Goal: Use online tool/utility: Use online tool/utility

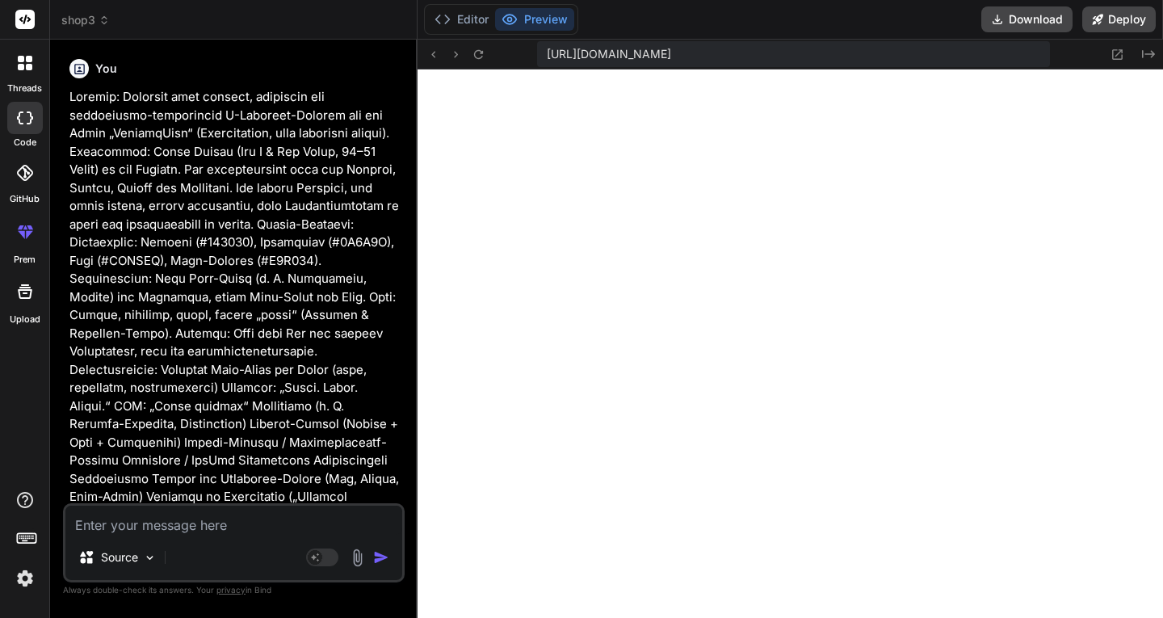
scroll to position [2762, 0]
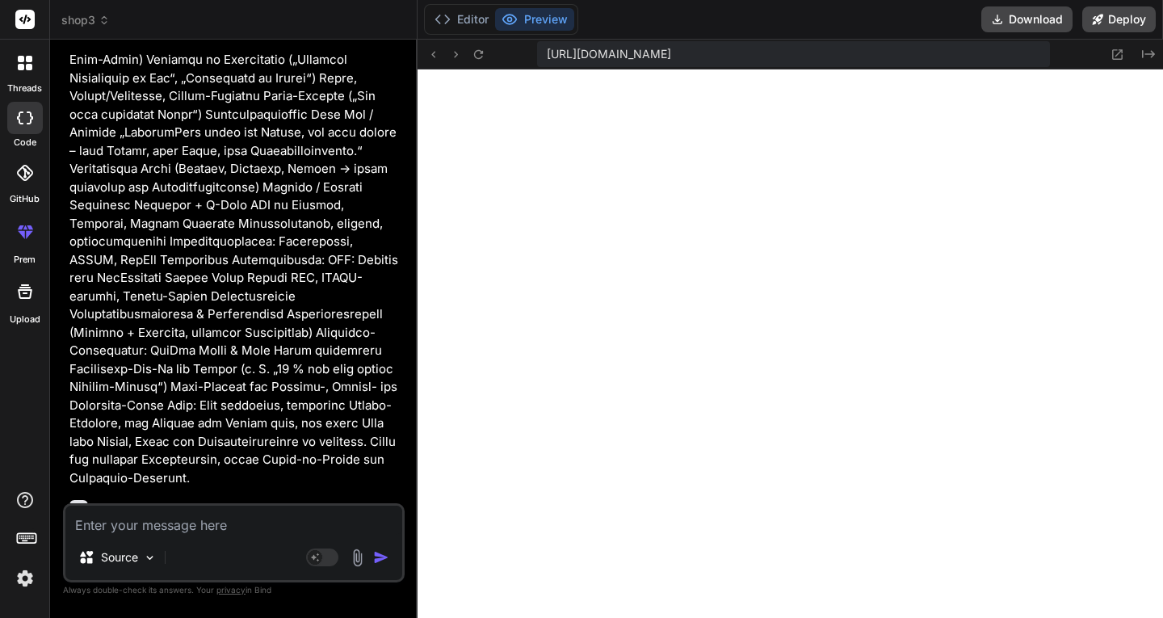
click at [105, 21] on icon at bounding box center [104, 20] width 11 height 11
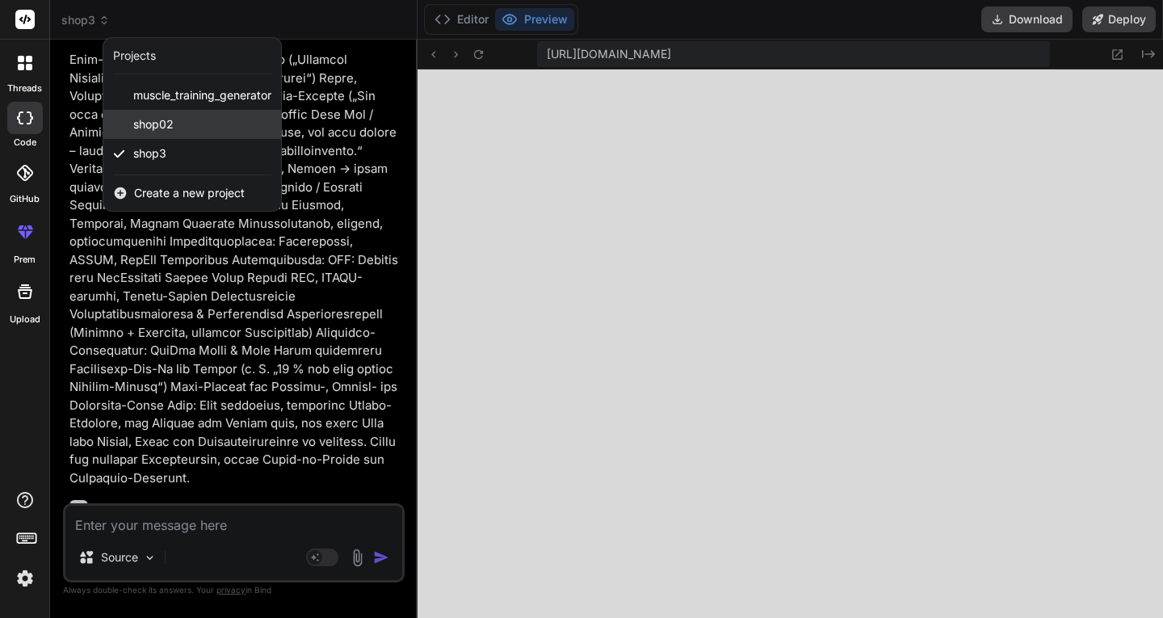
click at [145, 129] on span "shop02" at bounding box center [153, 124] width 40 height 16
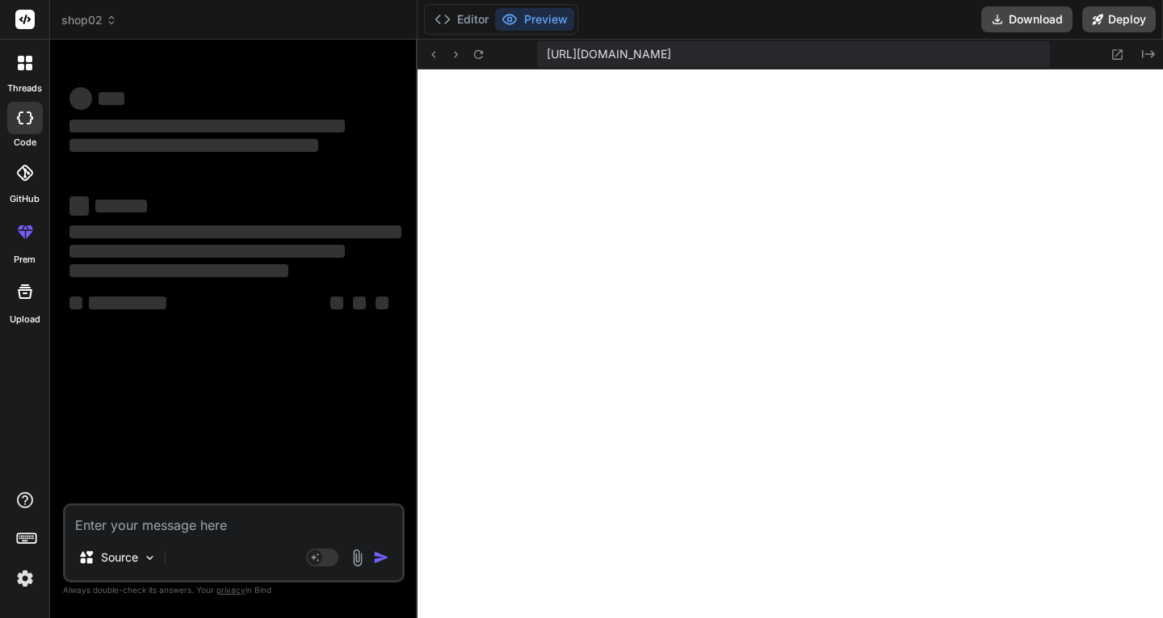
scroll to position [0, 0]
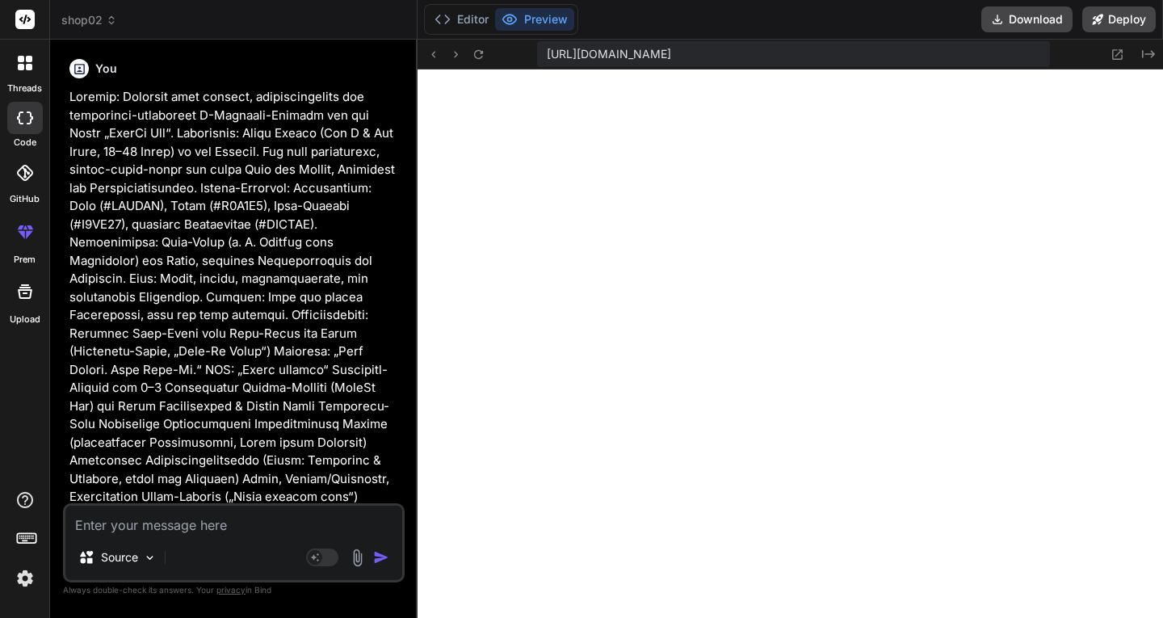
type textarea "x"
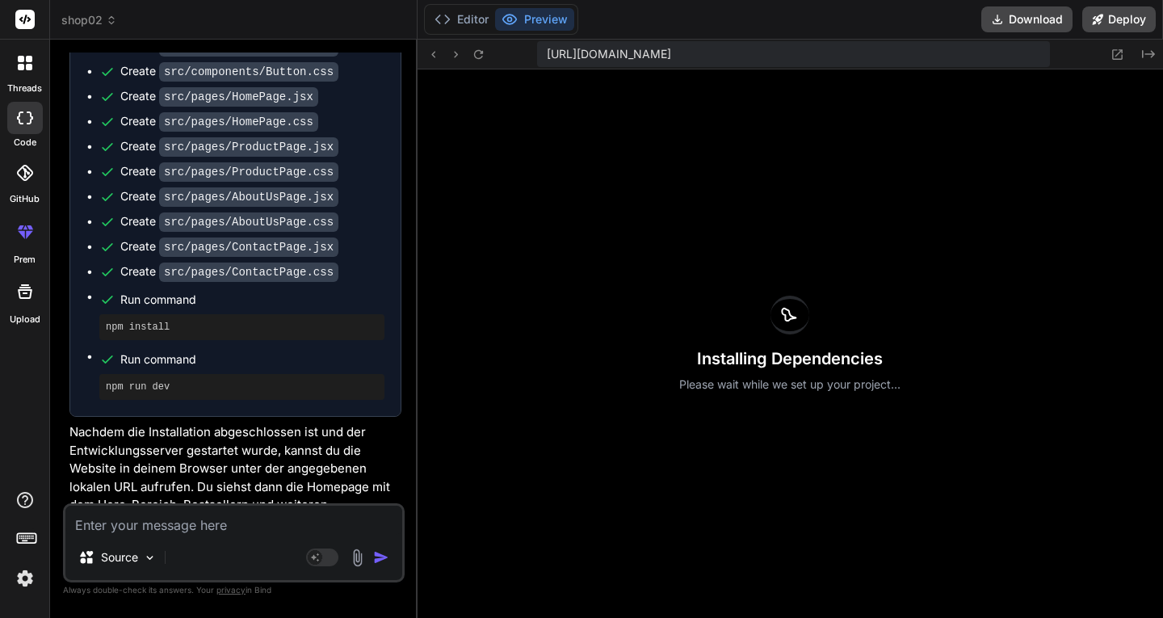
scroll to position [1700, 0]
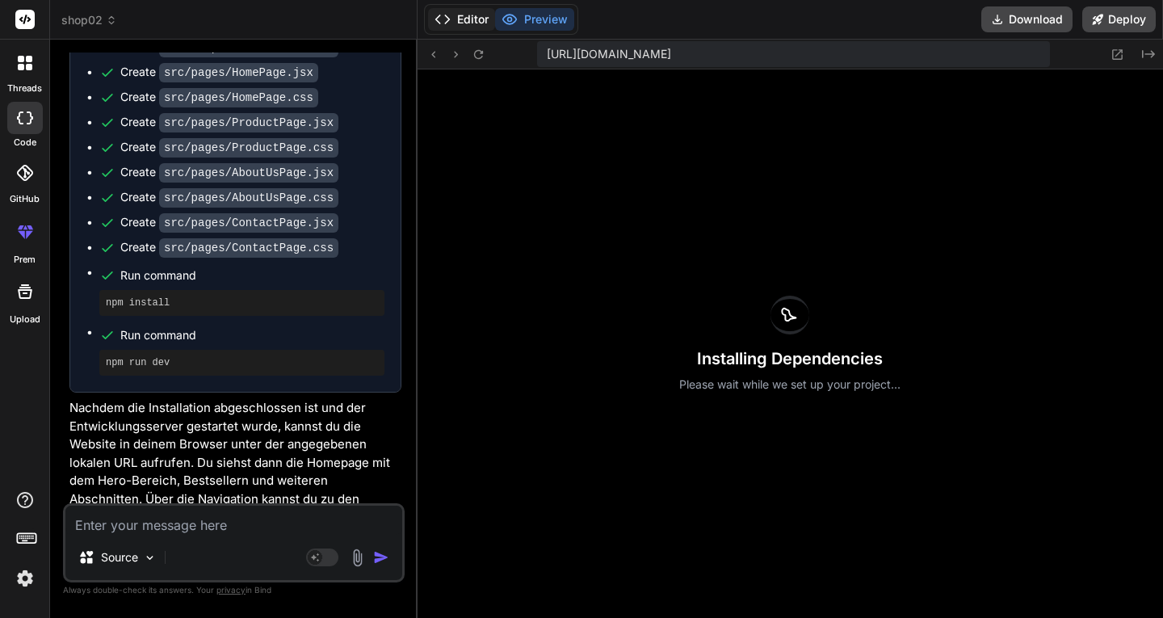
click at [461, 18] on button "Editor" at bounding box center [461, 19] width 67 height 23
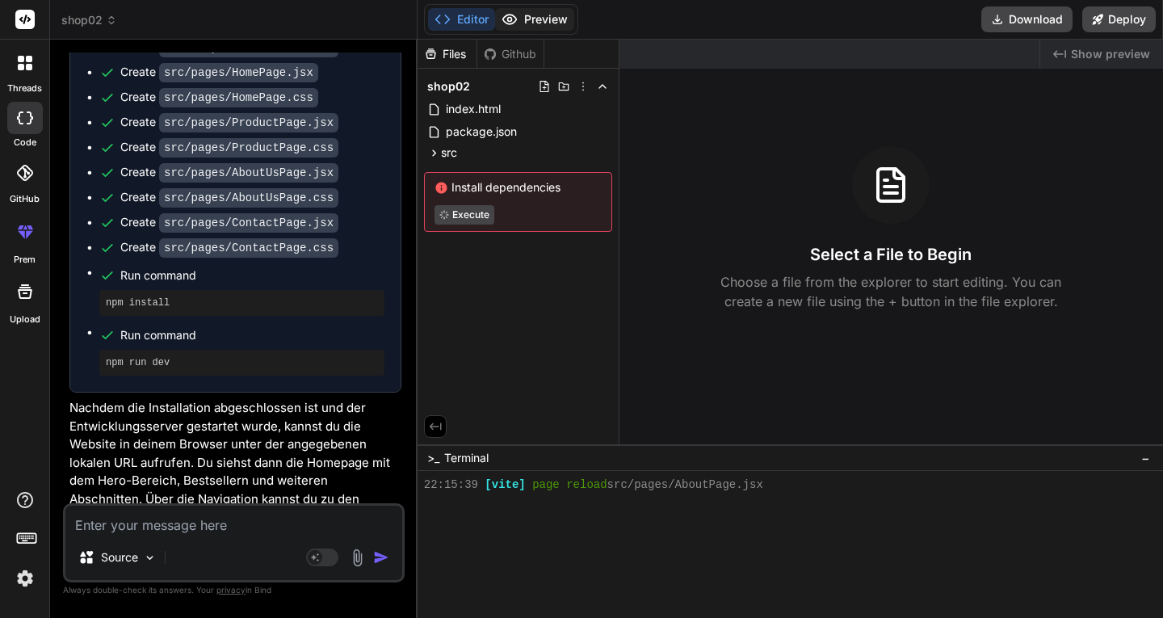
click at [527, 19] on button "Preview" at bounding box center [534, 19] width 79 height 23
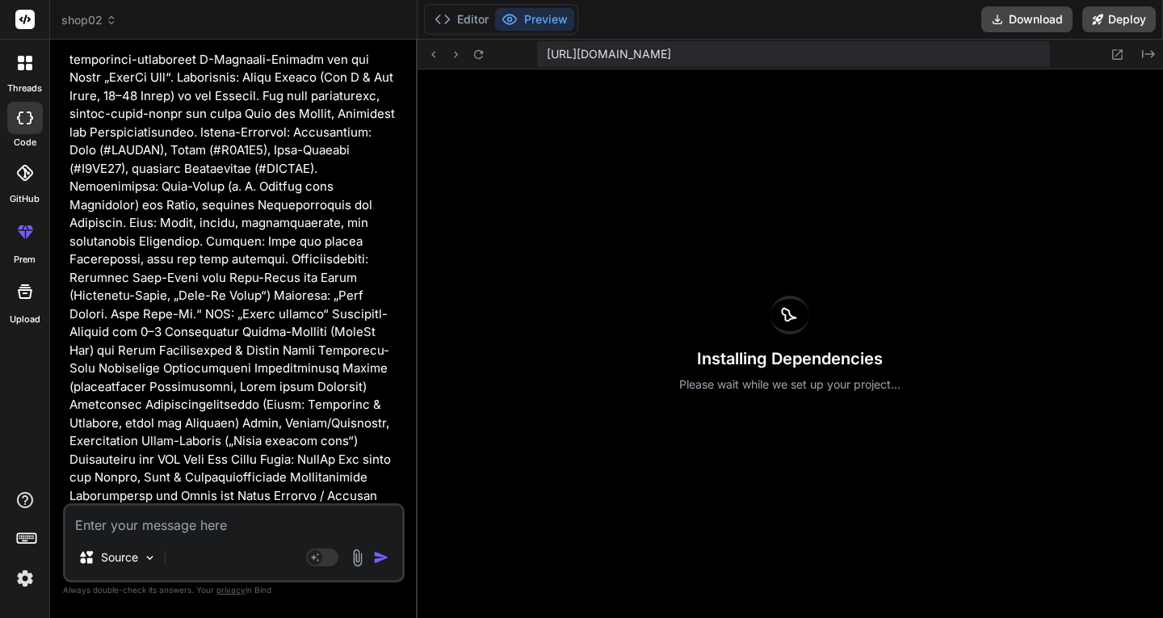
scroll to position [0, 0]
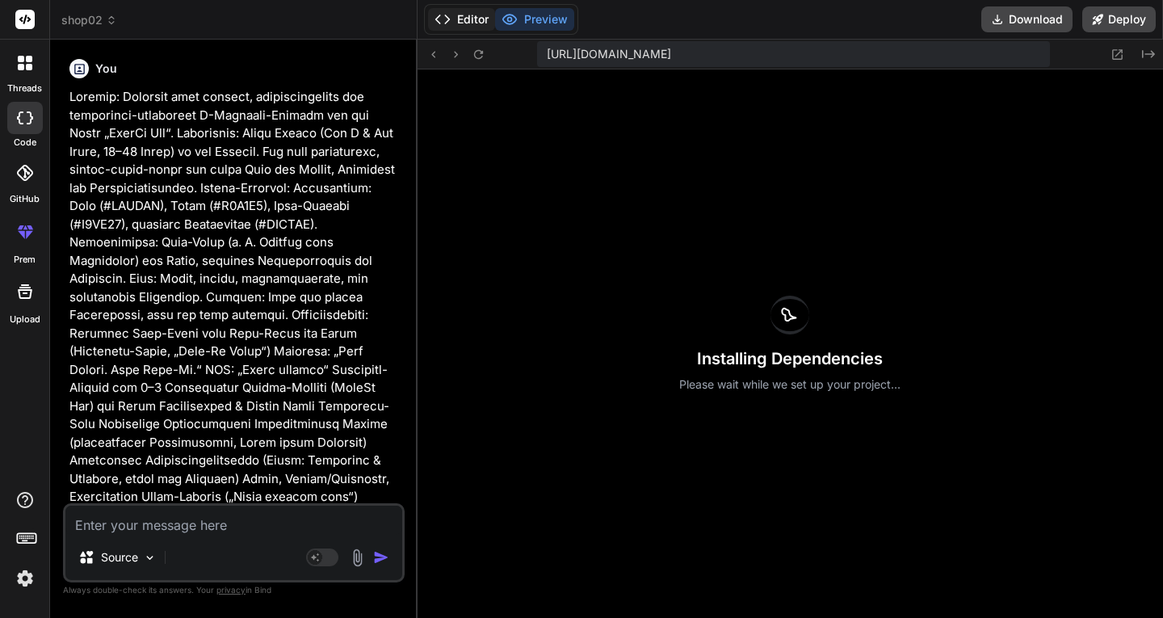
click at [474, 17] on button "Editor" at bounding box center [461, 19] width 67 height 23
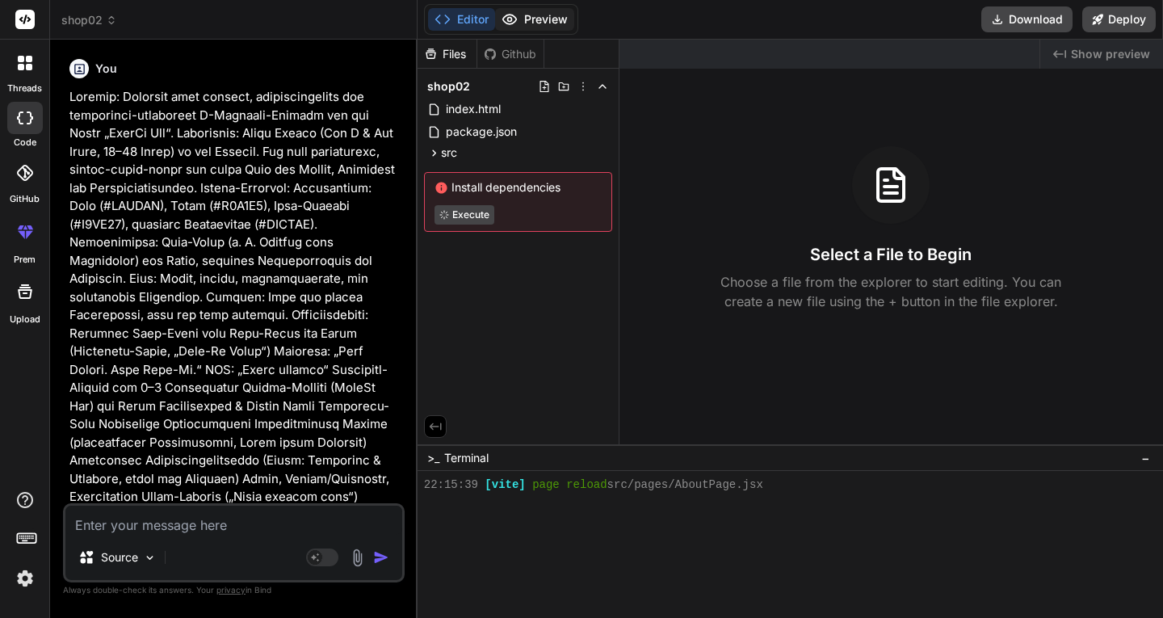
click at [548, 19] on button "Preview" at bounding box center [534, 19] width 79 height 23
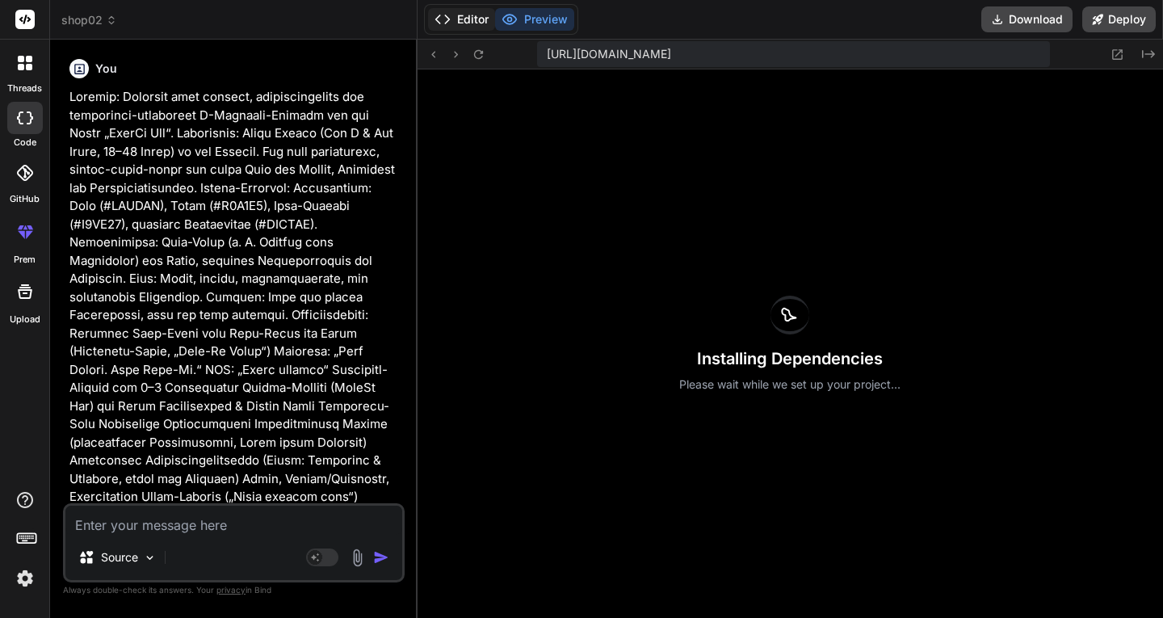
click at [451, 28] on button "Editor" at bounding box center [461, 19] width 67 height 23
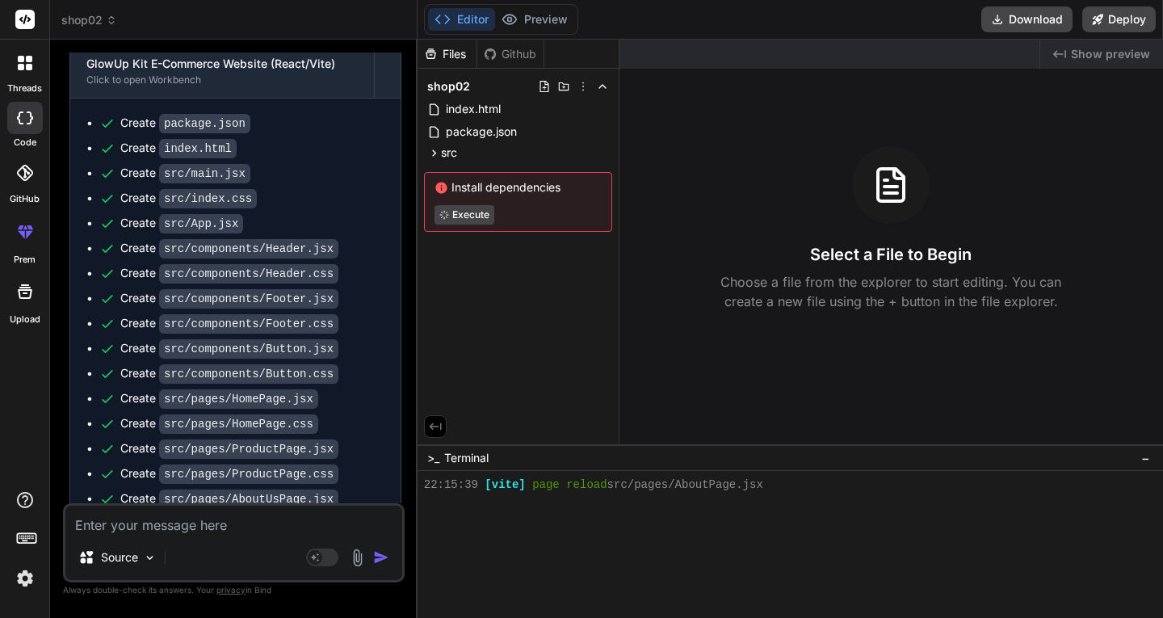
scroll to position [1700, 0]
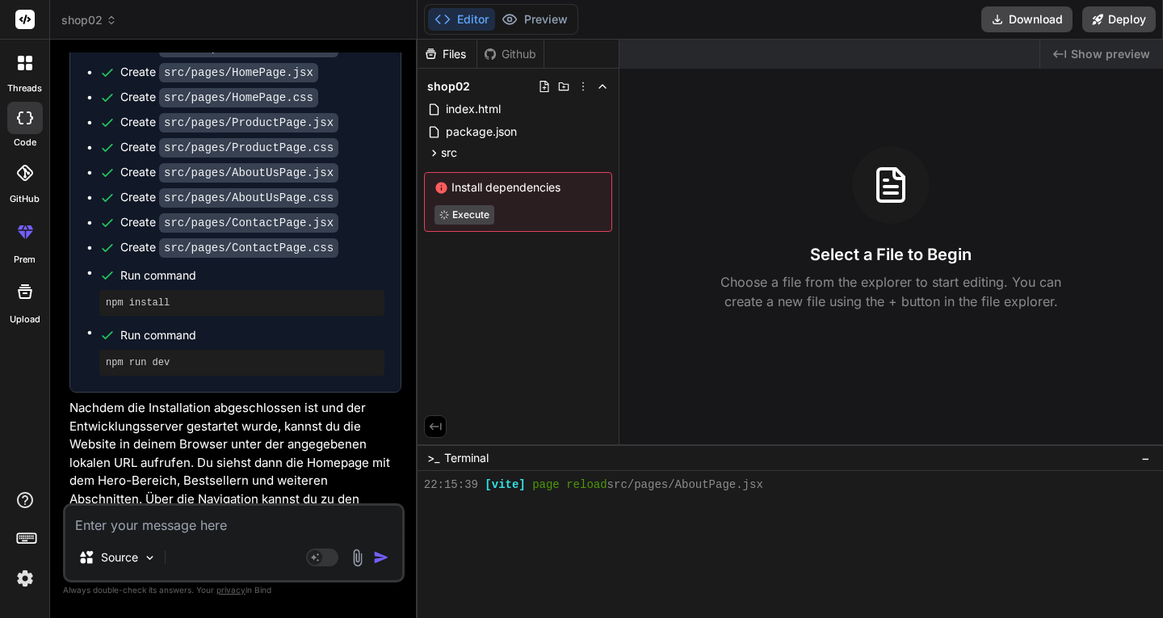
click at [531, 198] on div "Install dependencies Execute" at bounding box center [518, 202] width 188 height 60
click at [431, 153] on icon at bounding box center [434, 153] width 14 height 14
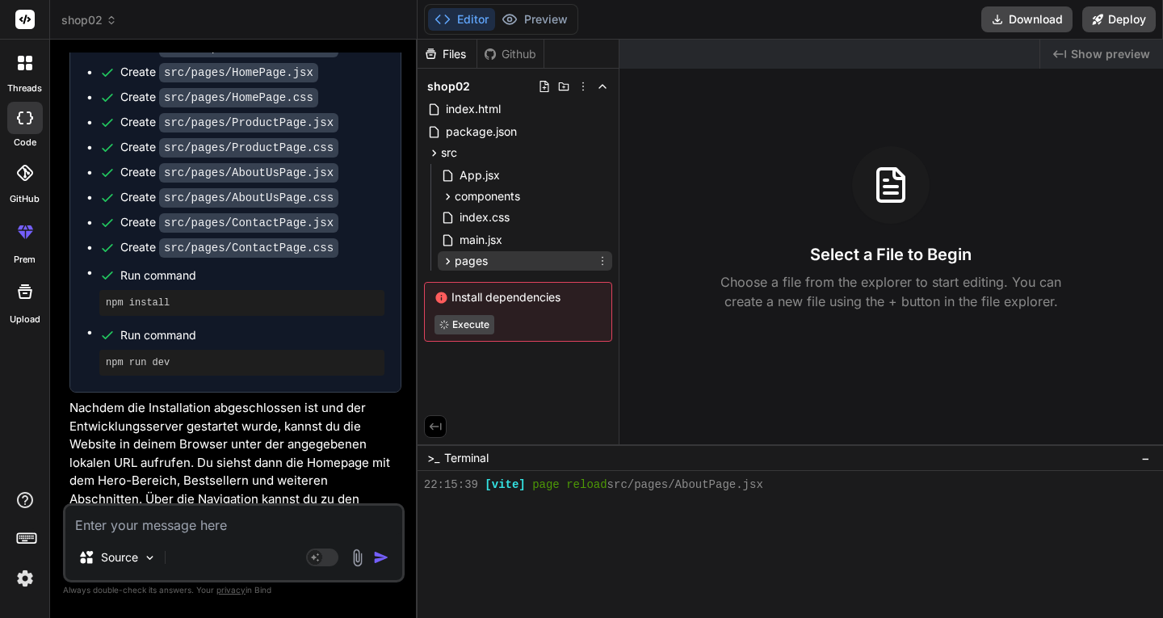
click at [446, 254] on icon at bounding box center [448, 261] width 14 height 14
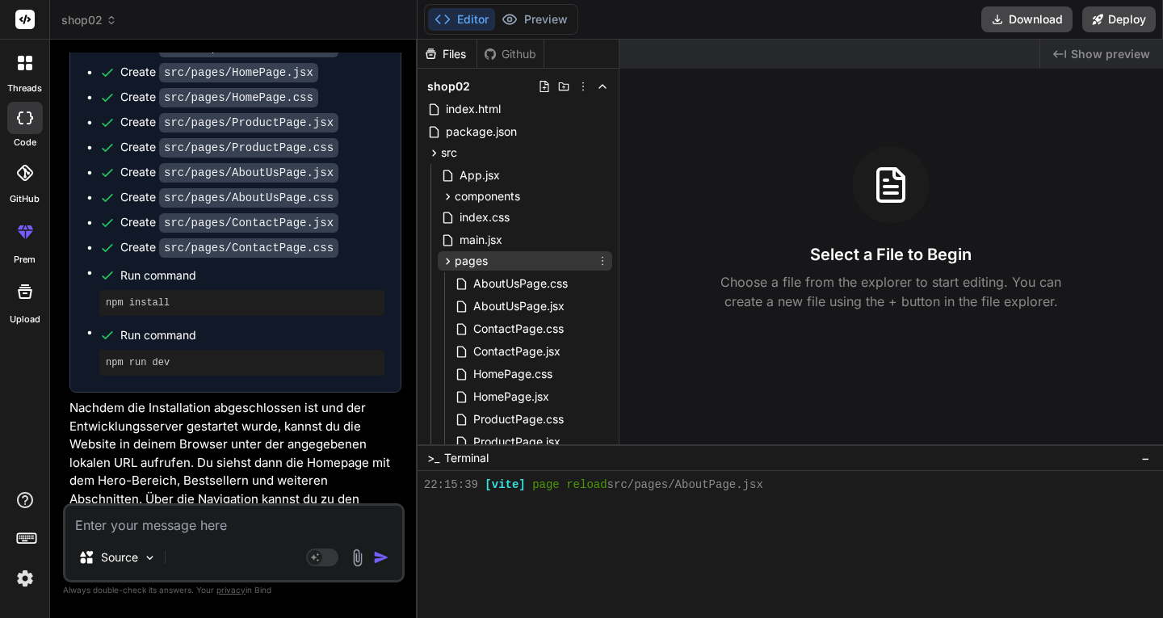
scroll to position [117, 0]
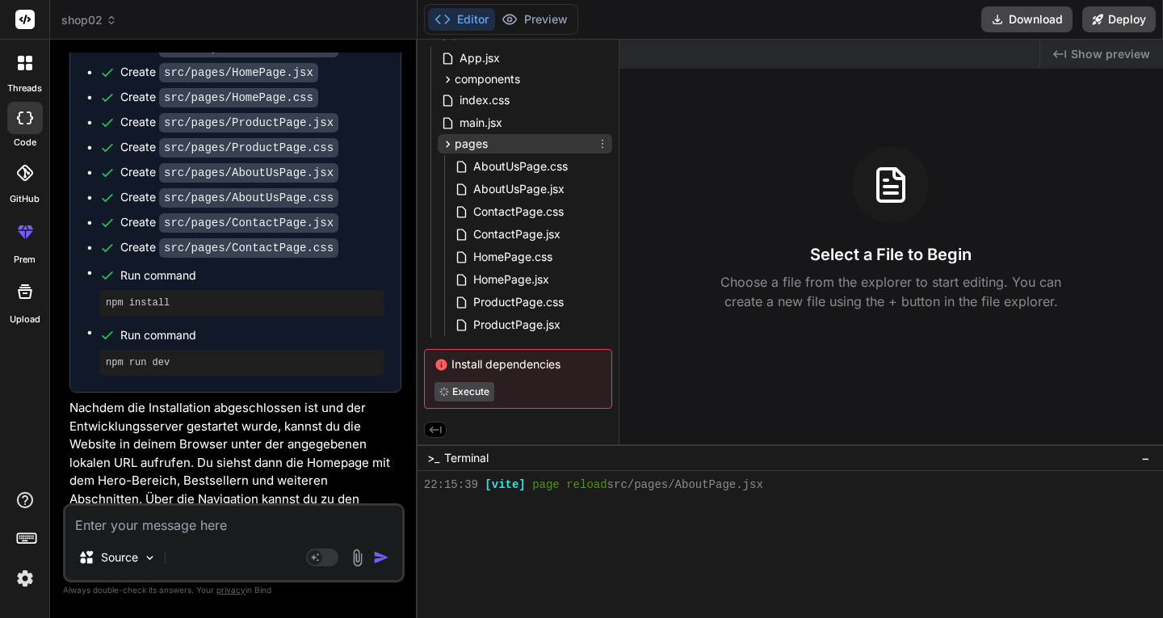
click at [448, 144] on icon at bounding box center [448, 144] width 4 height 6
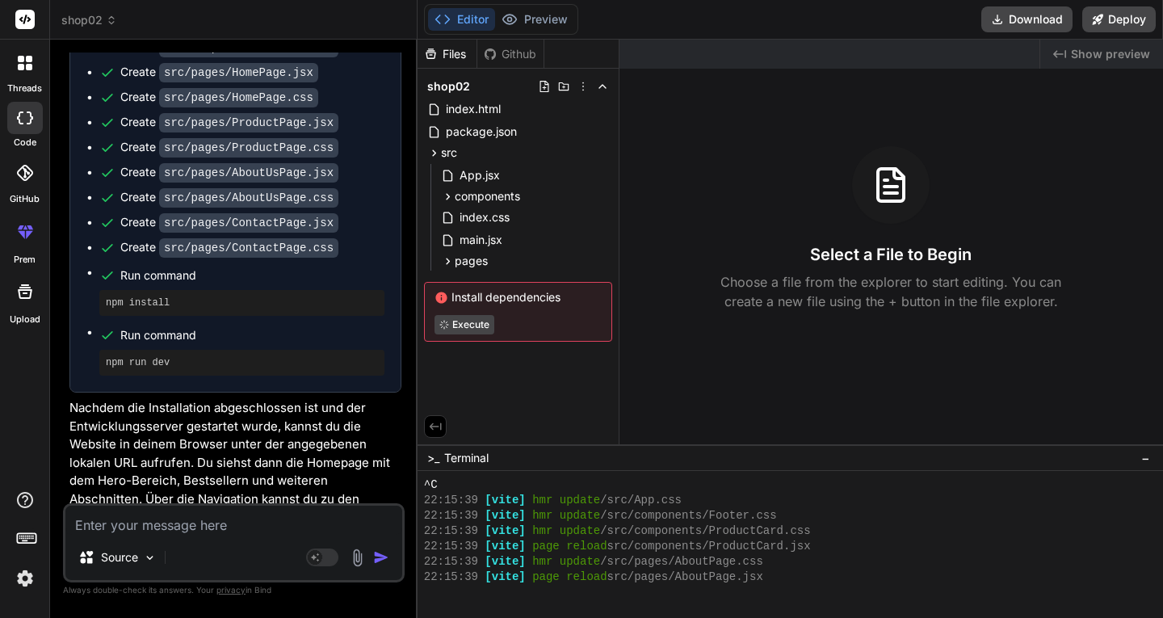
scroll to position [2994, 0]
click at [517, 23] on icon at bounding box center [510, 19] width 16 height 16
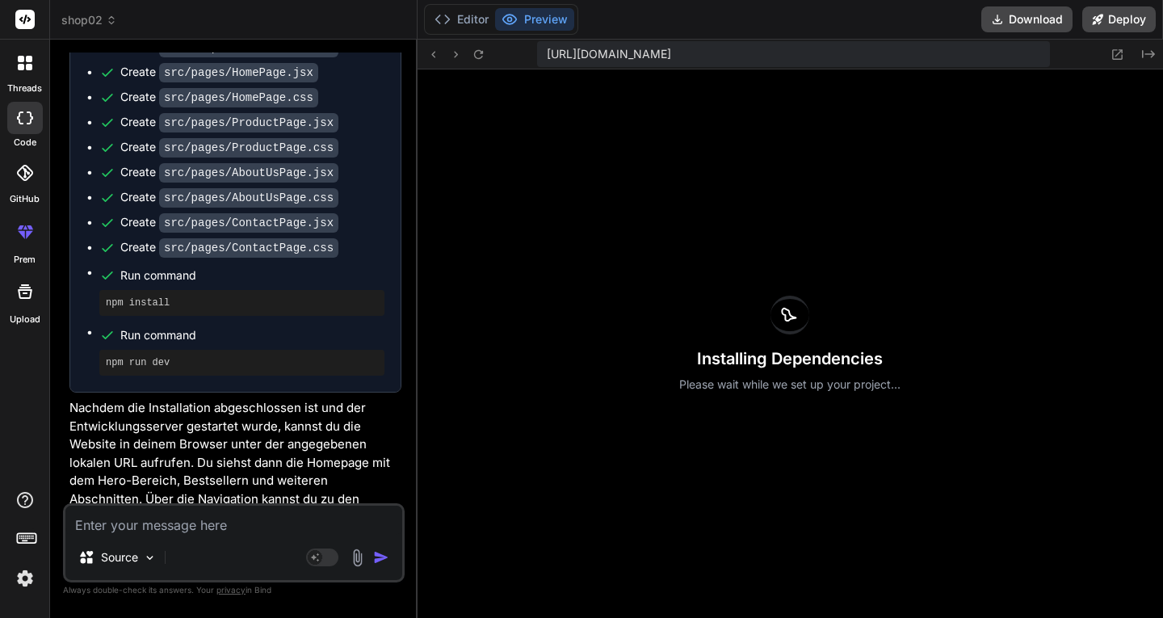
click at [729, 342] on div "Installing Dependencies Please wait while we set up your project..." at bounding box center [791, 343] width 746 height 548
click at [1123, 52] on icon at bounding box center [1118, 55] width 14 height 14
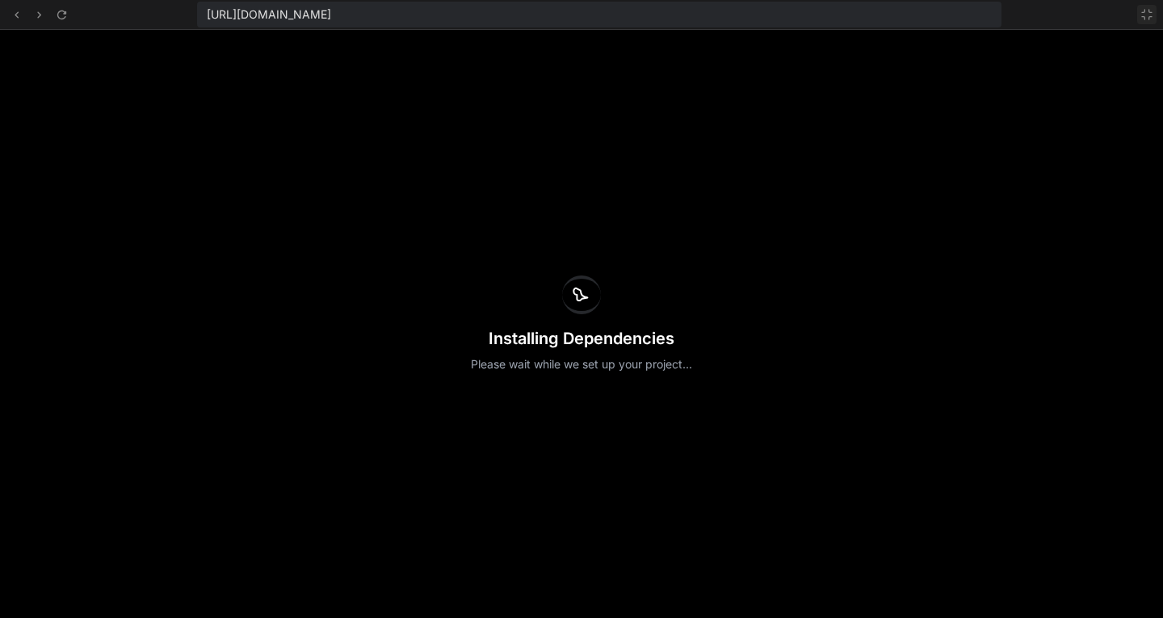
click at [1145, 15] on icon at bounding box center [1146, 14] width 13 height 13
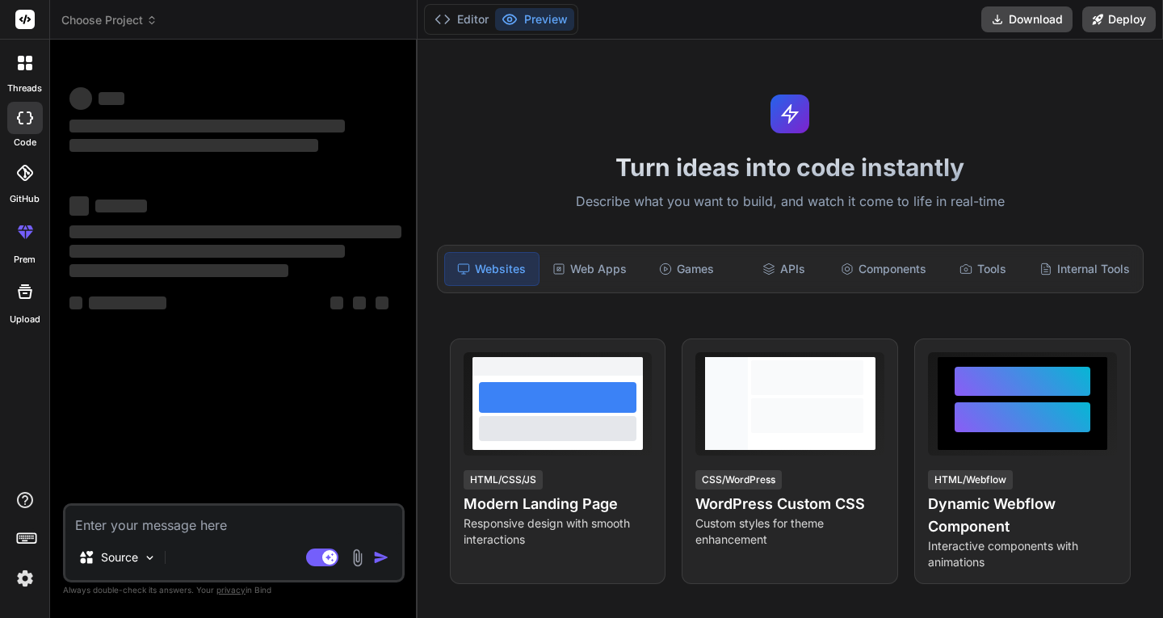
click at [151, 19] on icon at bounding box center [151, 20] width 11 height 11
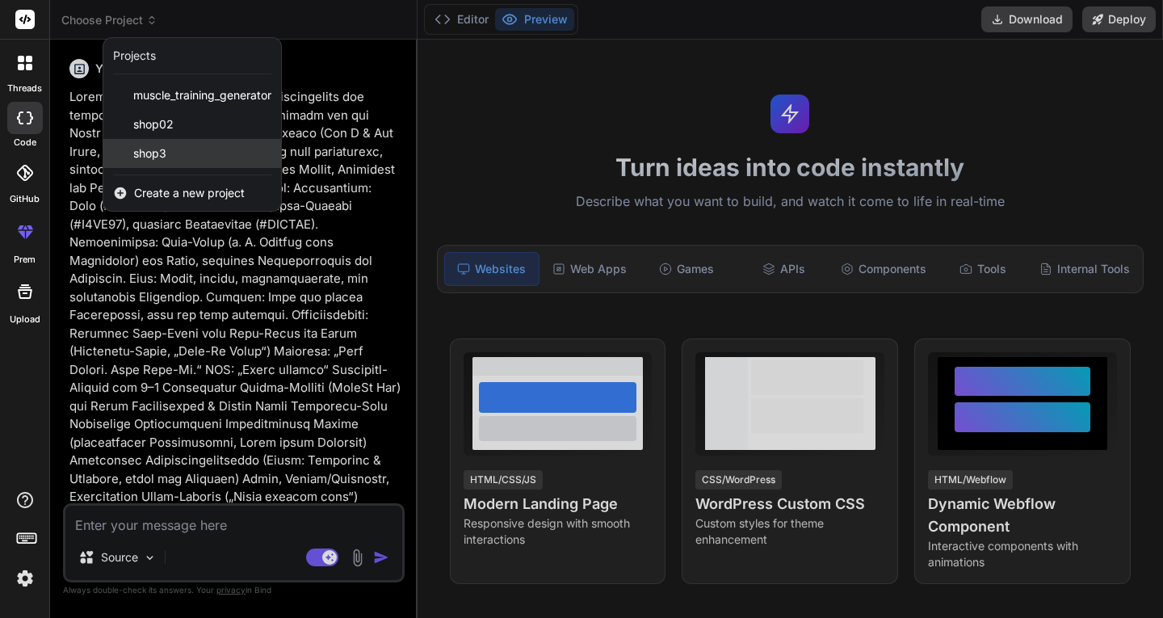
scroll to position [15, 0]
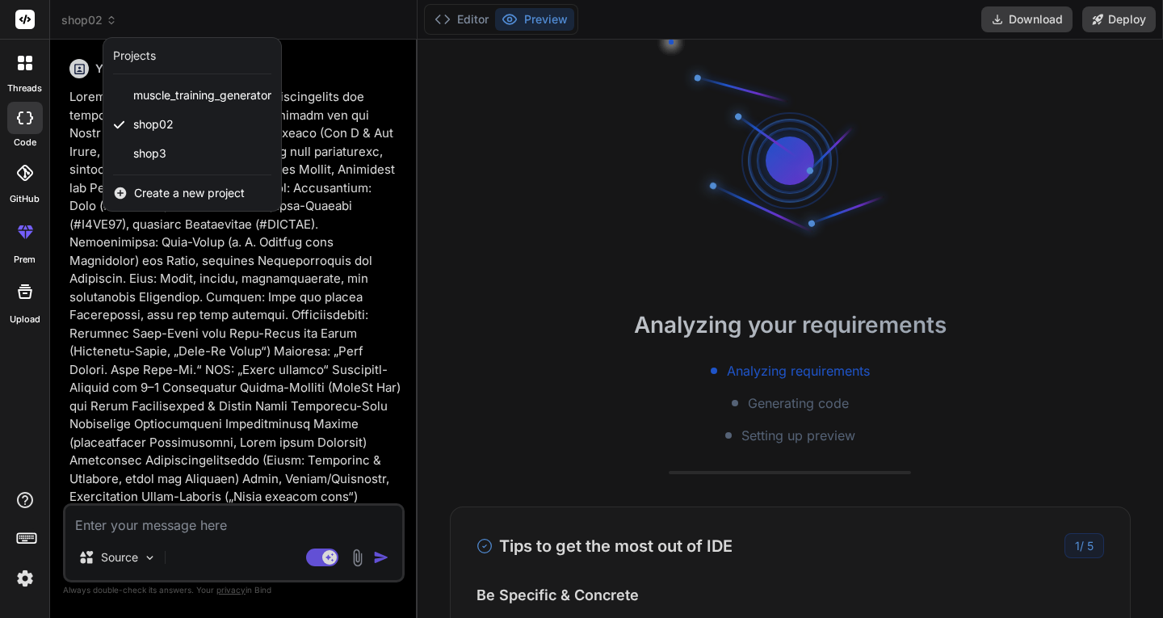
click at [555, 173] on div at bounding box center [581, 309] width 1163 height 618
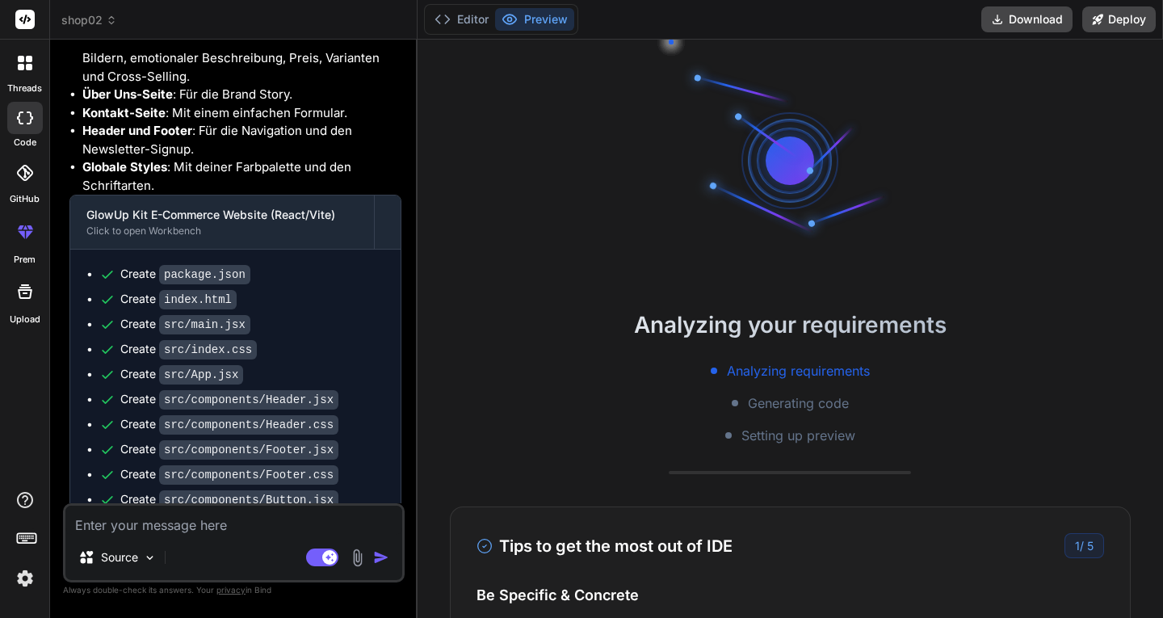
scroll to position [1700, 0]
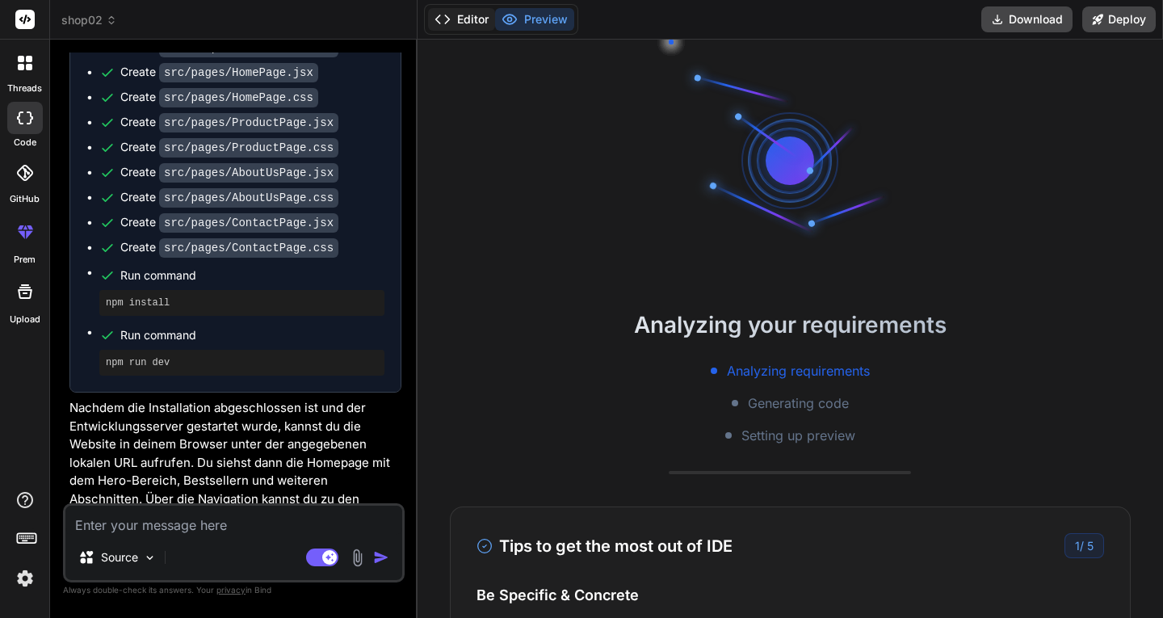
click at [457, 13] on button "Editor" at bounding box center [461, 19] width 67 height 23
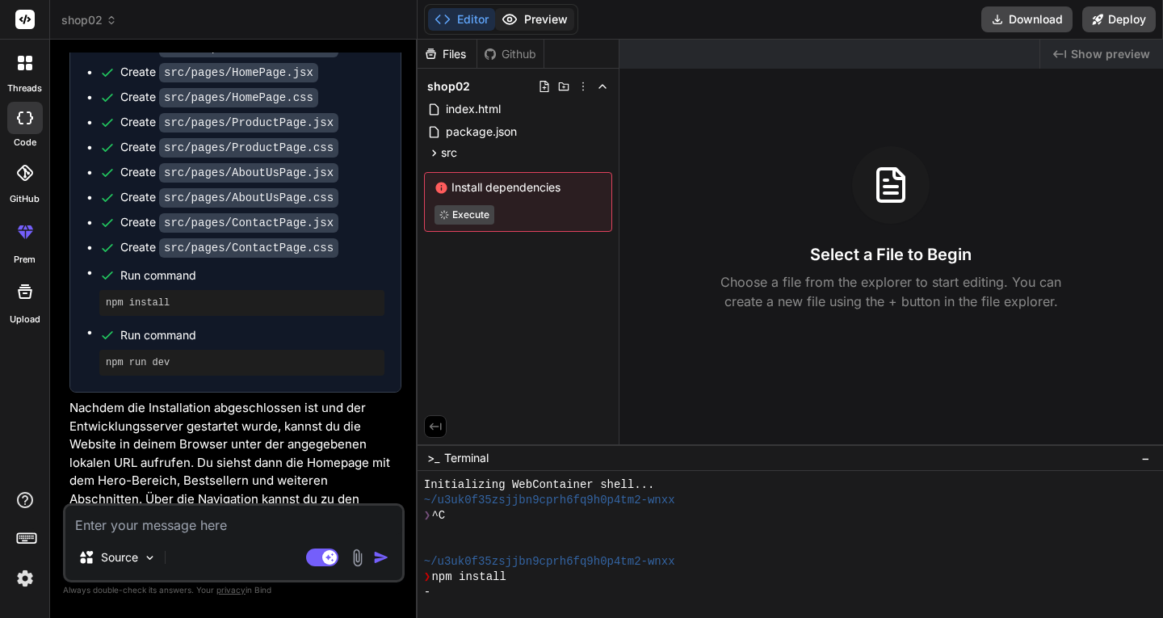
click at [511, 18] on circle at bounding box center [509, 20] width 4 height 4
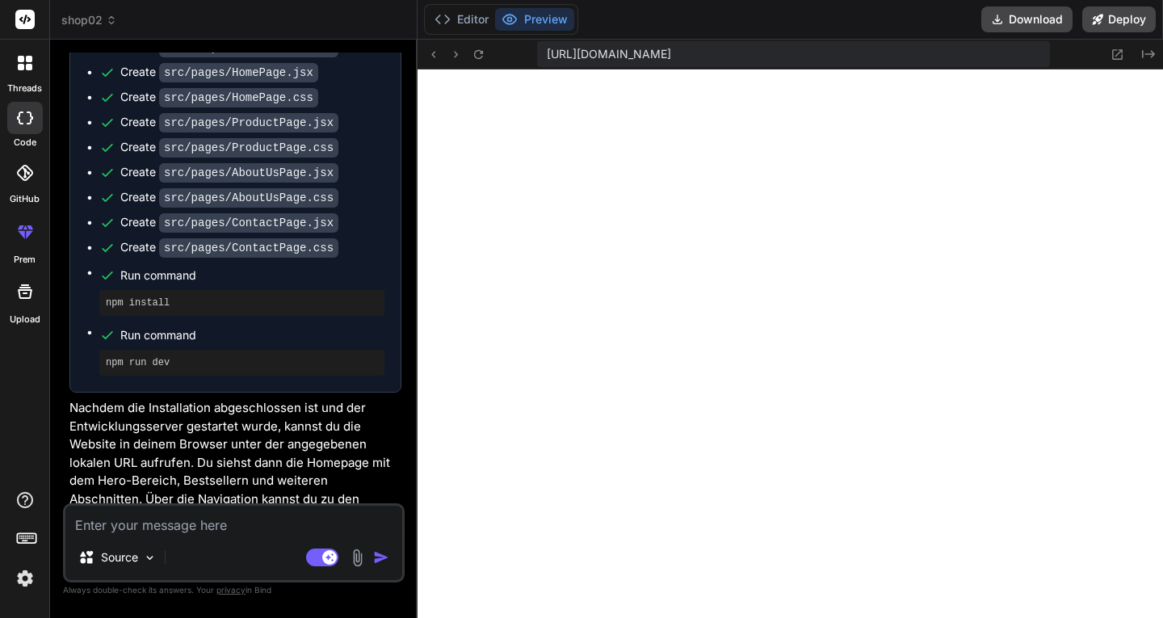
scroll to position [1304, 0]
click at [469, 23] on button "Editor" at bounding box center [461, 19] width 67 height 23
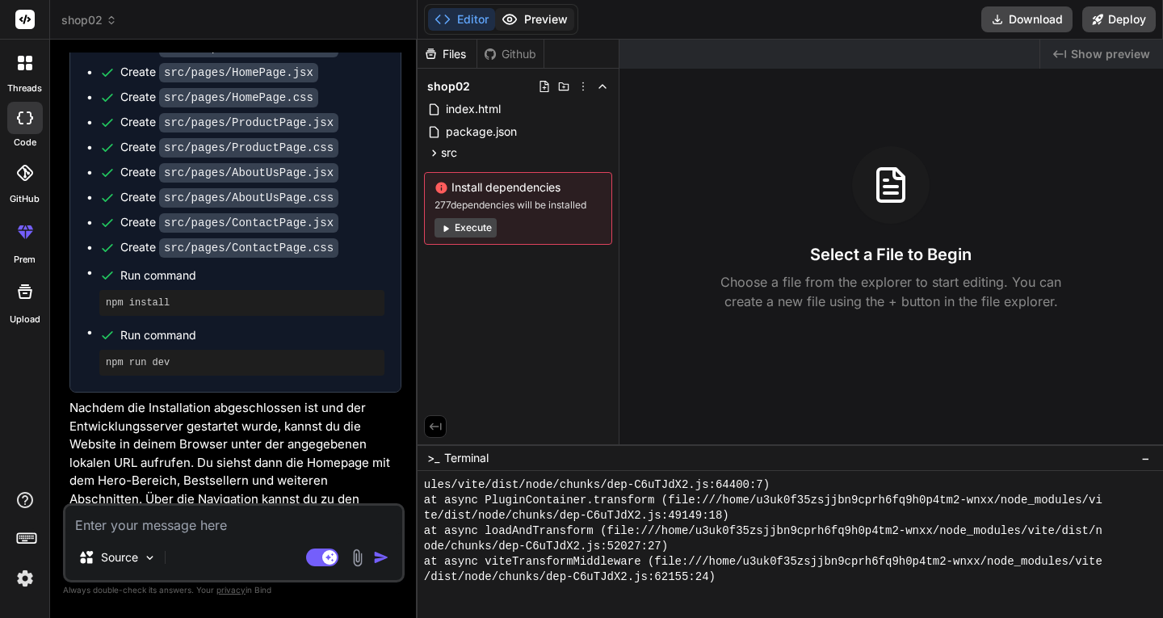
click at [527, 19] on button "Preview" at bounding box center [534, 19] width 79 height 23
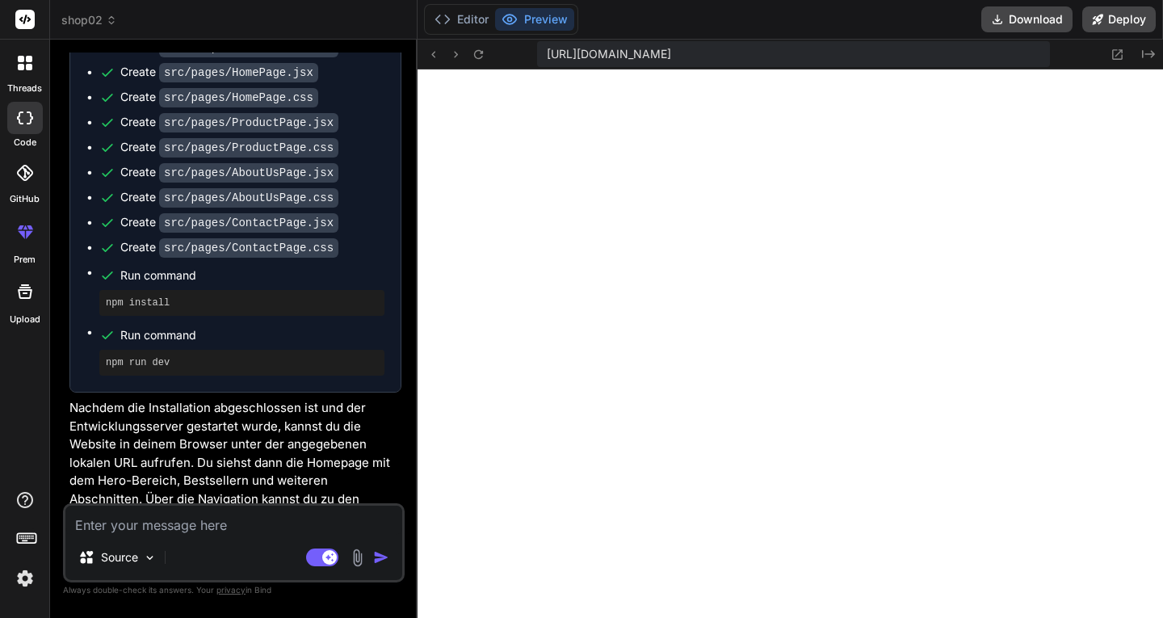
click at [114, 356] on pre "npm run dev" at bounding box center [242, 362] width 272 height 13
click at [460, 15] on button "Editor" at bounding box center [461, 19] width 67 height 23
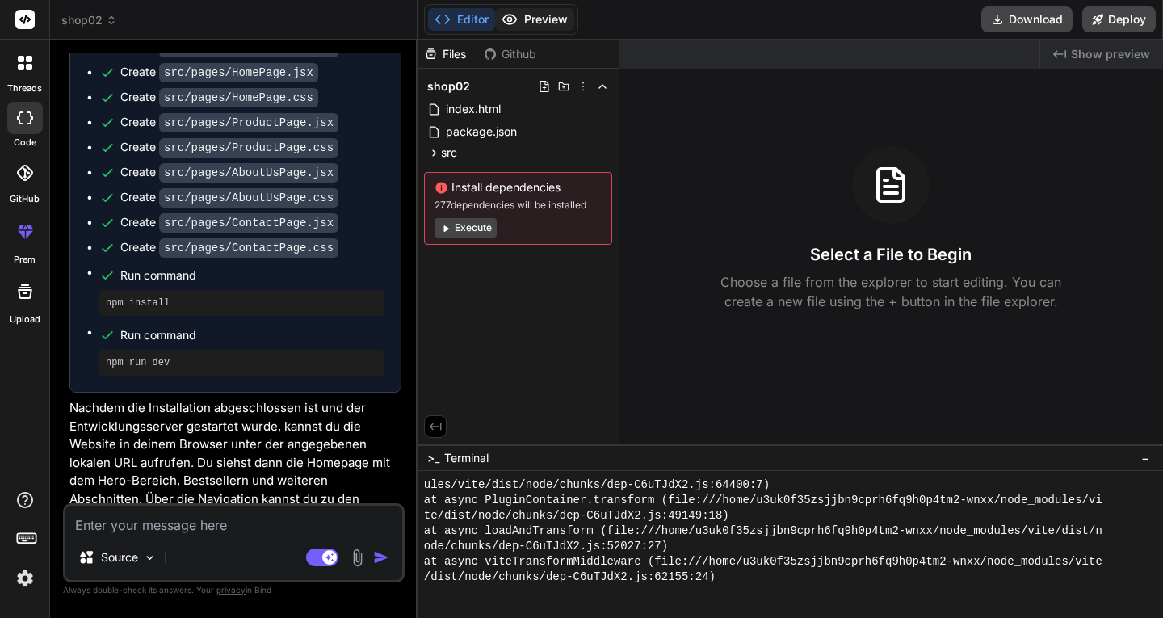
click at [540, 14] on button "Preview" at bounding box center [534, 19] width 79 height 23
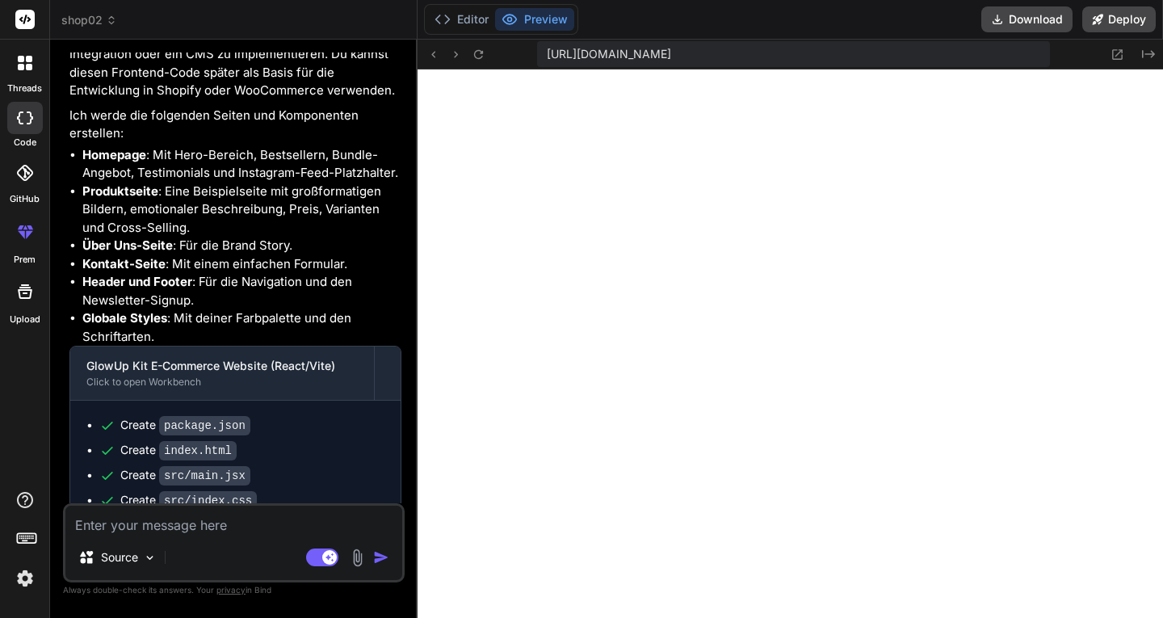
scroll to position [1700, 0]
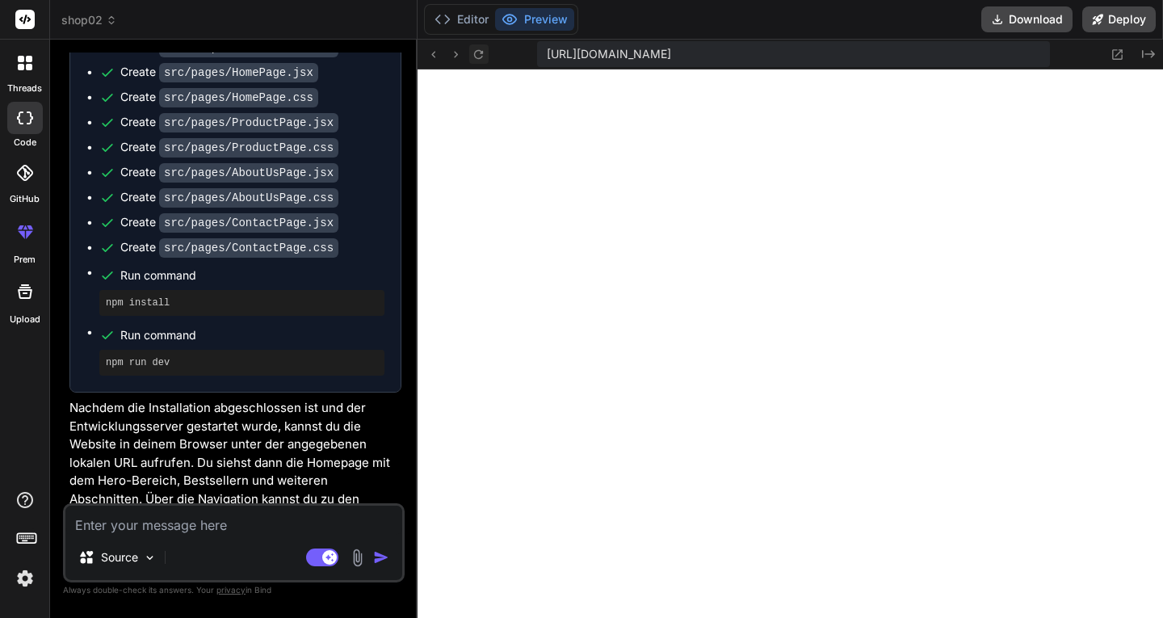
click at [480, 51] on icon at bounding box center [479, 55] width 14 height 14
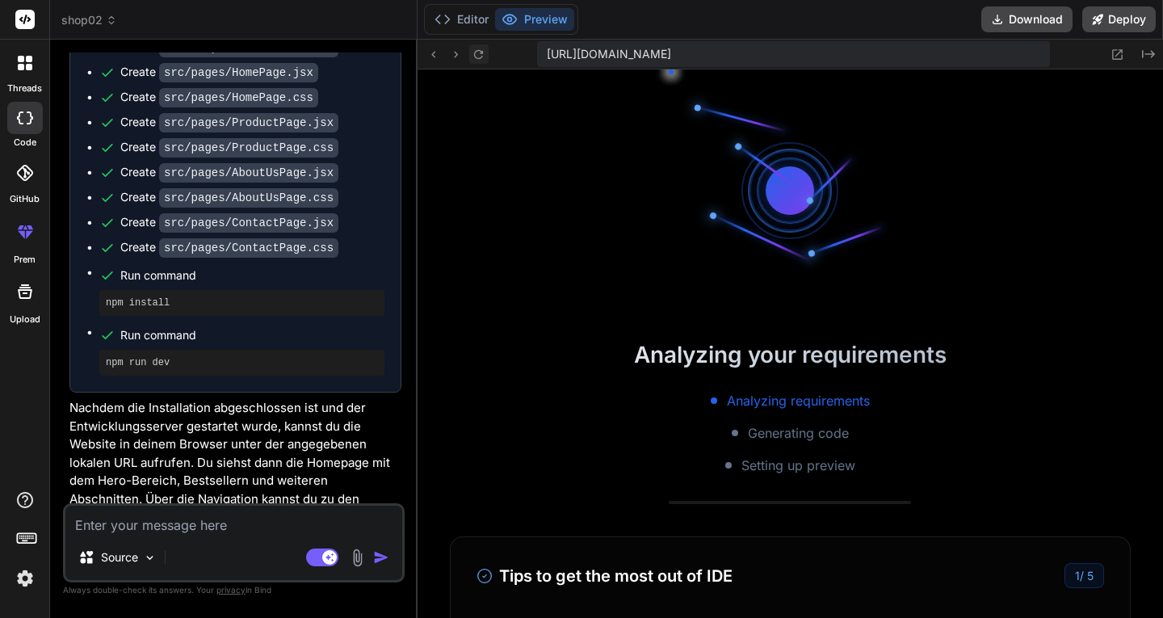
scroll to position [2149, 0]
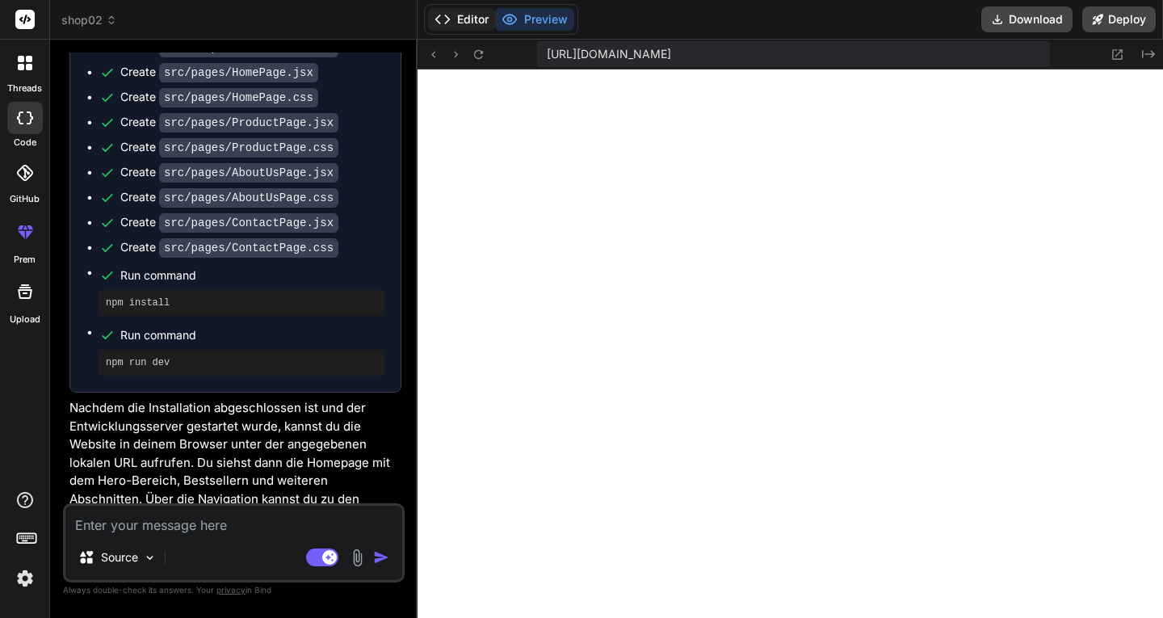
click at [456, 21] on button "Editor" at bounding box center [461, 19] width 67 height 23
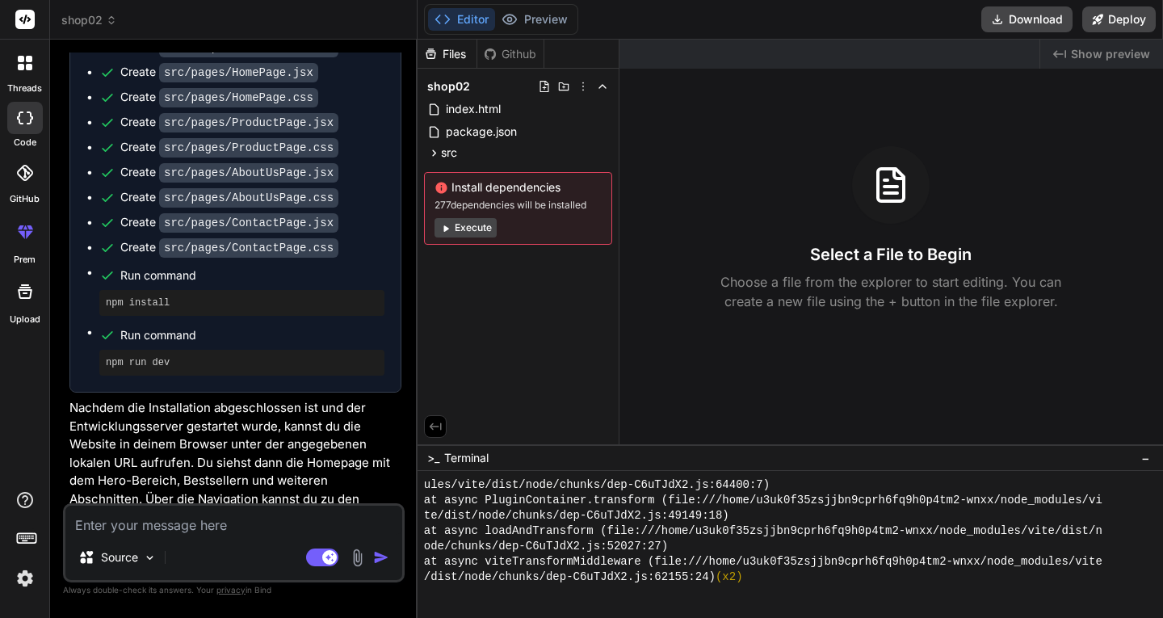
click at [460, 225] on button "Execute" at bounding box center [466, 227] width 62 height 19
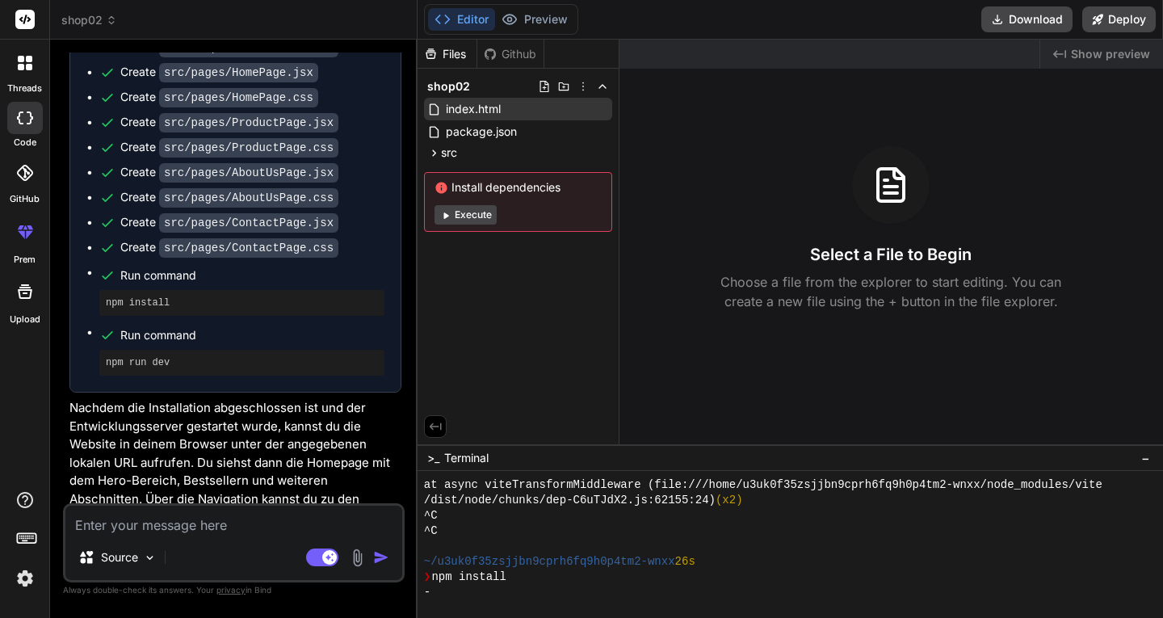
scroll to position [2333, 0]
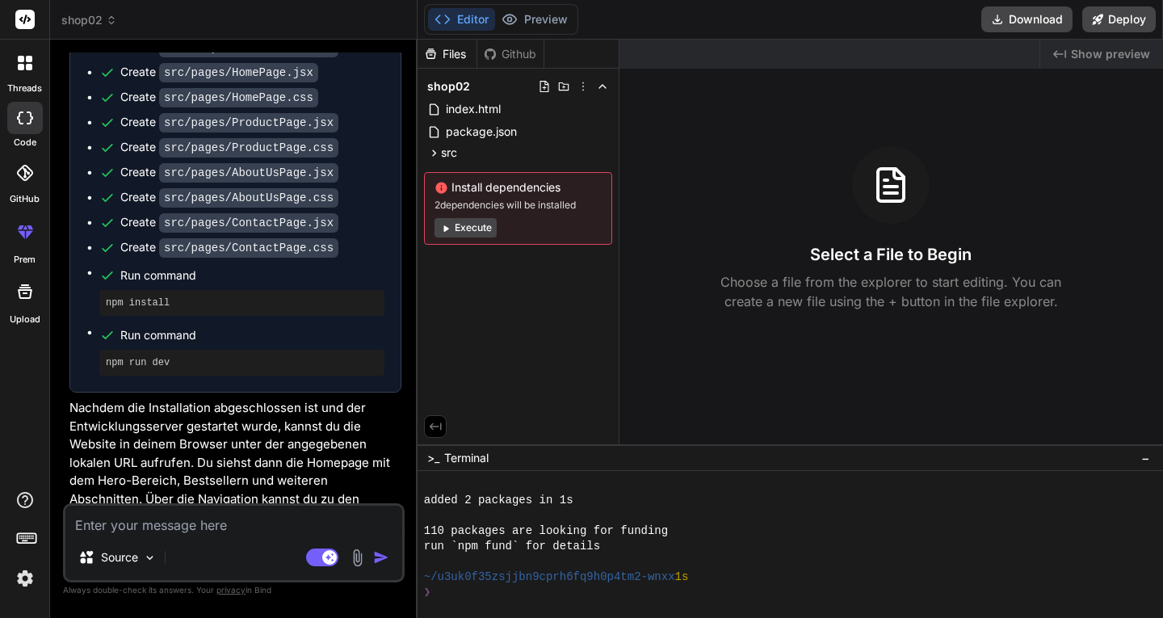
type textarea "x"
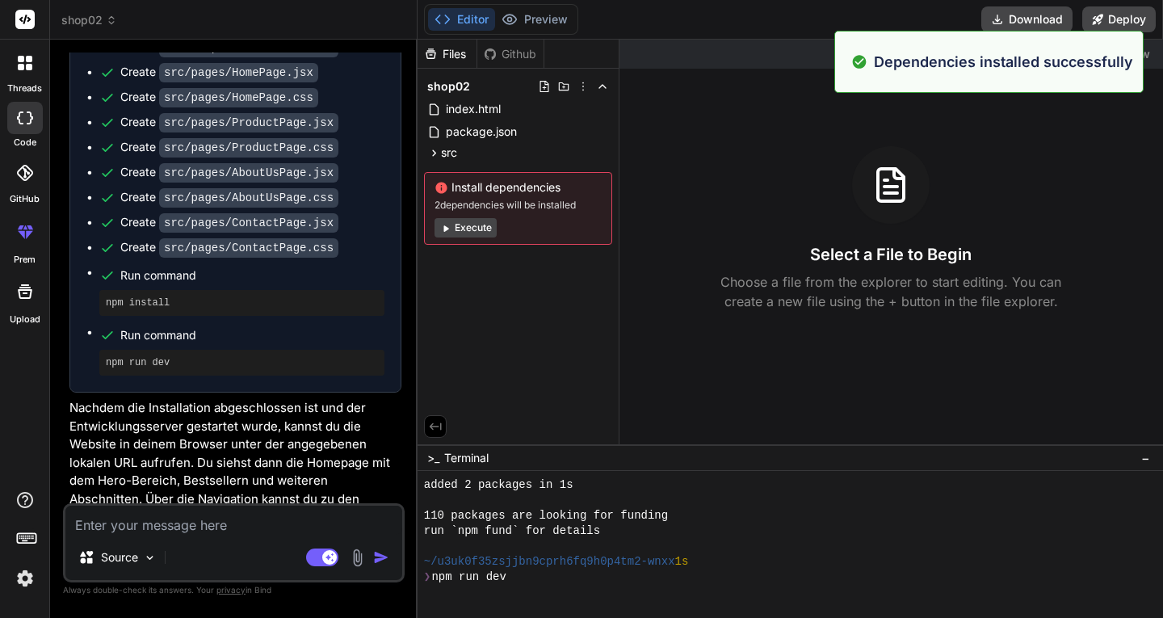
scroll to position [2409, 0]
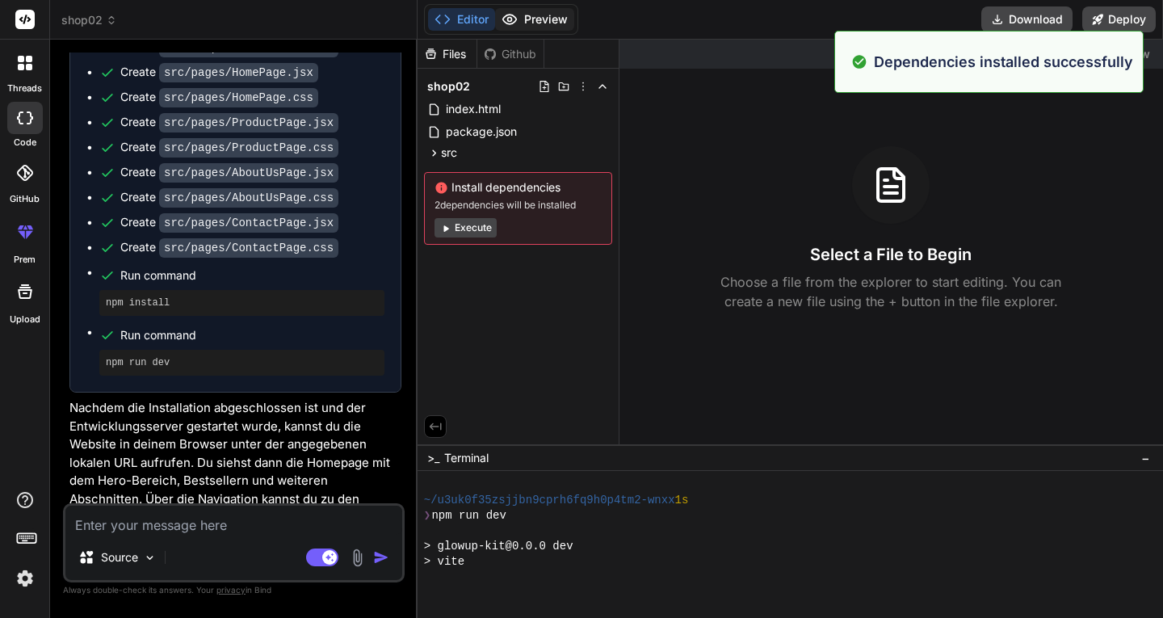
click at [526, 23] on button "Preview" at bounding box center [534, 19] width 79 height 23
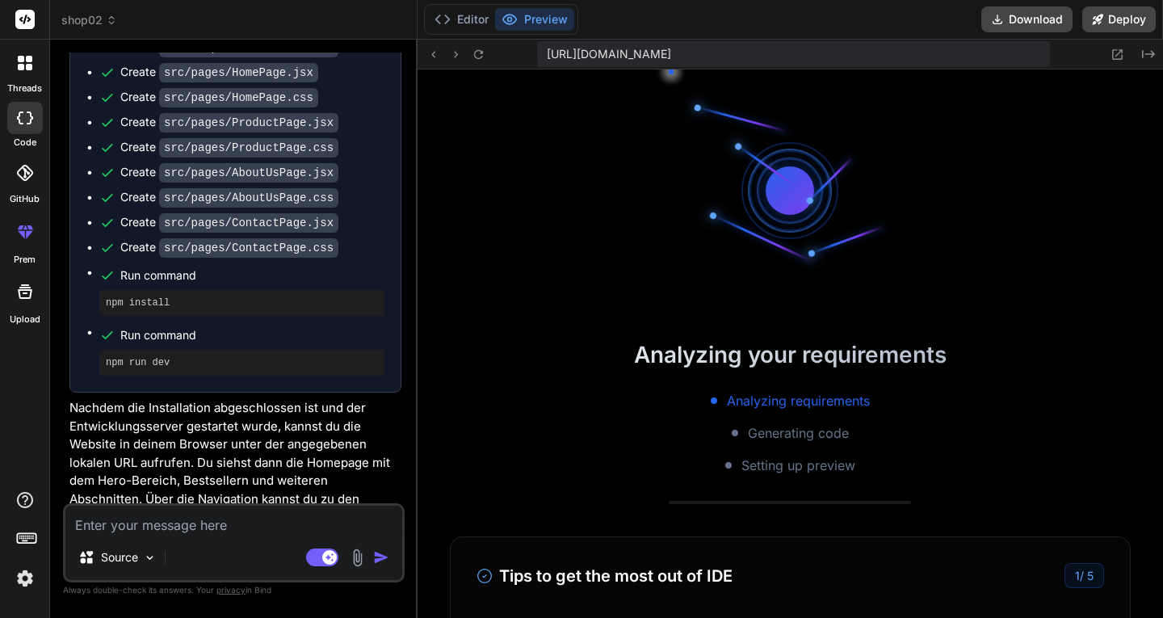
scroll to position [3376, 0]
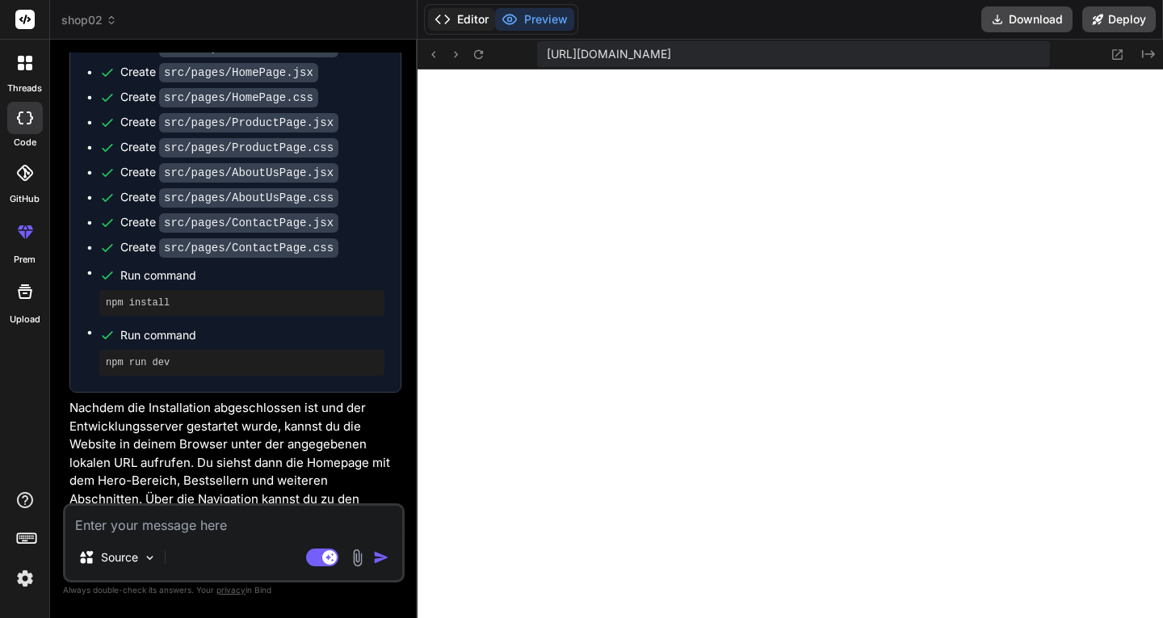
click at [452, 20] on button "Editor" at bounding box center [461, 19] width 67 height 23
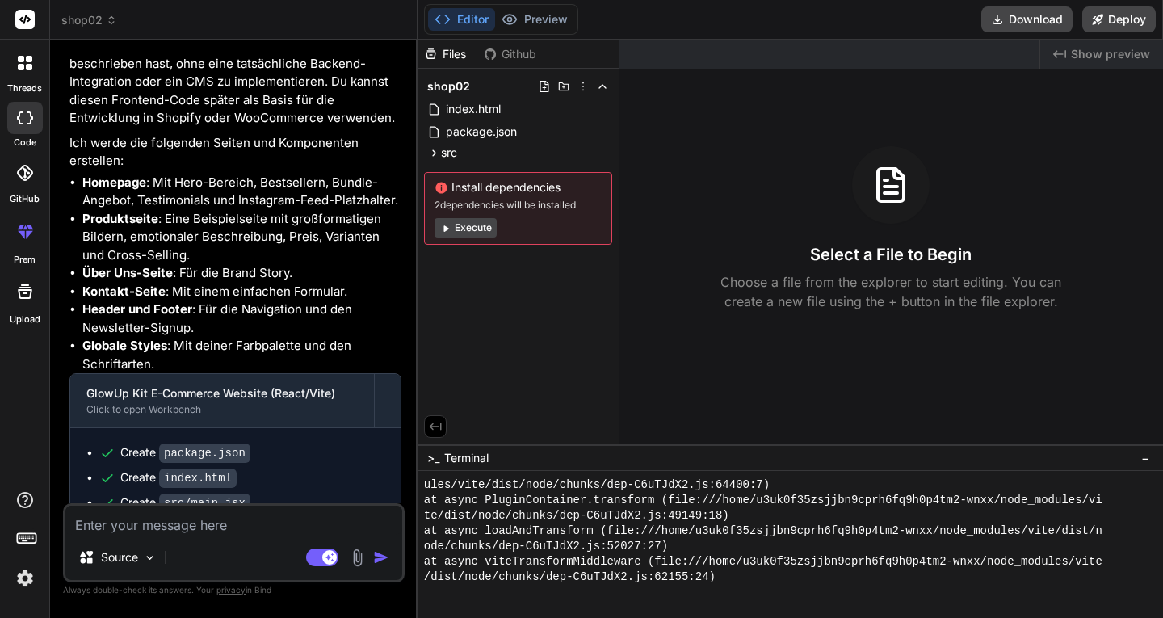
scroll to position [860, 0]
